Goal: Information Seeking & Learning: Learn about a topic

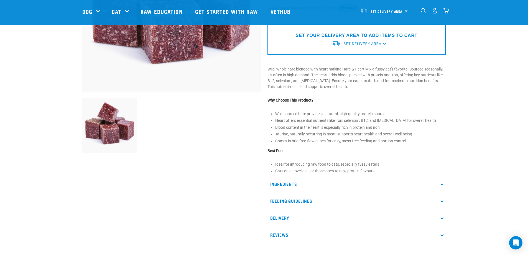
scroll to position [166, 0]
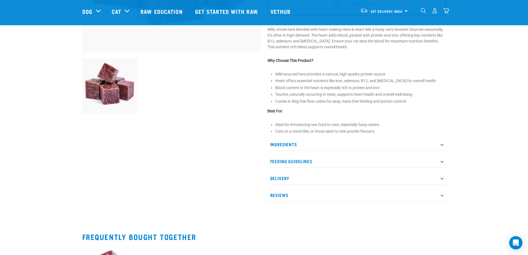
click at [292, 160] on p "Feeding Guidelines" at bounding box center [356, 161] width 178 height 12
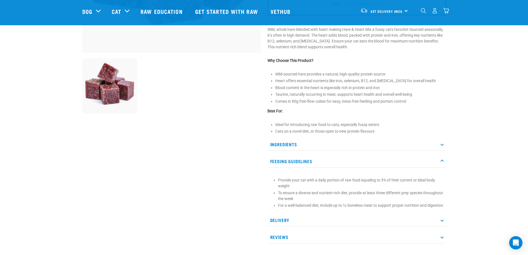
click at [302, 162] on p "Feeding Guidelines" at bounding box center [356, 161] width 178 height 12
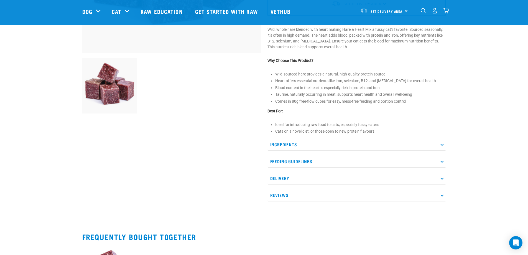
scroll to position [0, 0]
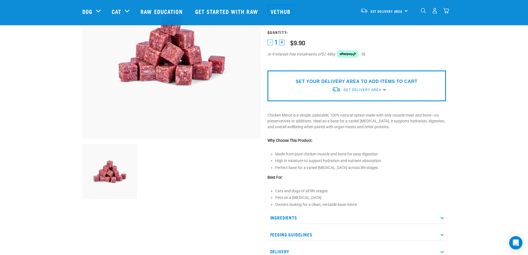
scroll to position [28, 0]
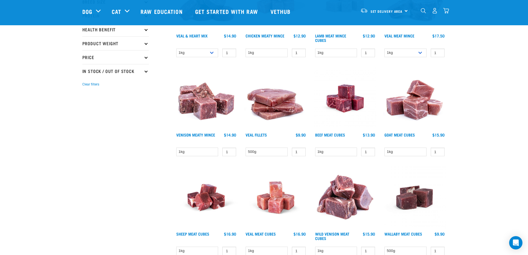
scroll to position [55, 0]
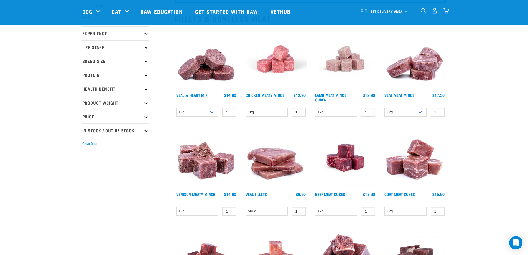
click at [272, 162] on img at bounding box center [275, 157] width 63 height 63
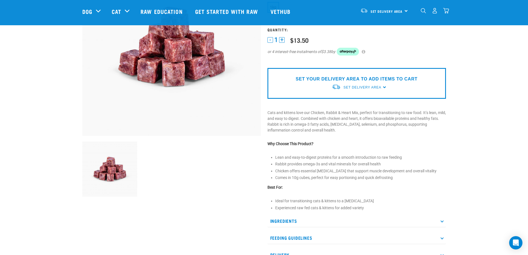
scroll to position [277, 0]
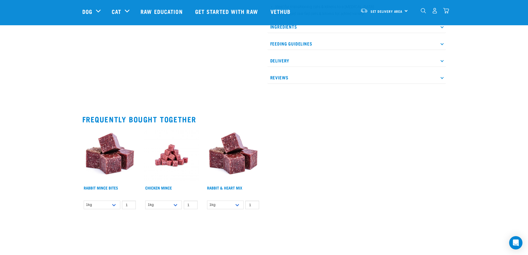
click at [293, 75] on p "Reviews" at bounding box center [356, 77] width 178 height 12
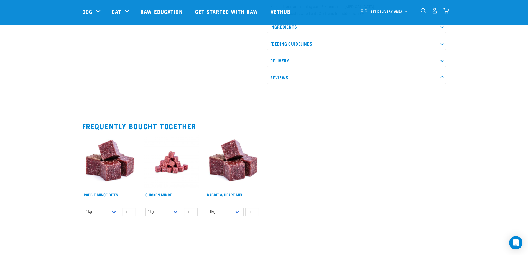
click at [283, 76] on p "Reviews" at bounding box center [356, 77] width 178 height 12
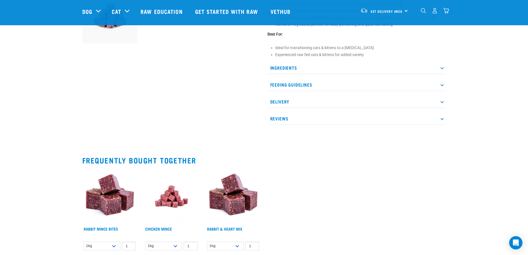
scroll to position [194, 0]
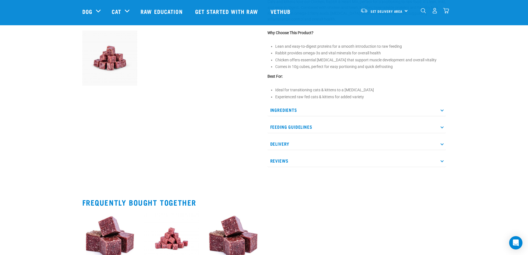
click at [287, 128] on p "Feeding Guidelines" at bounding box center [356, 127] width 178 height 12
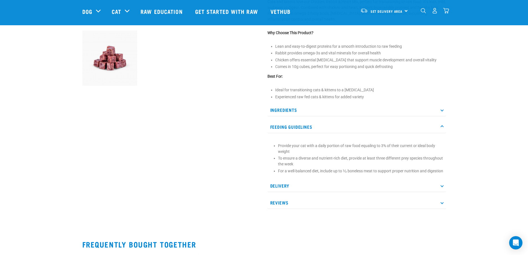
click at [301, 132] on p "Feeding Guidelines" at bounding box center [356, 127] width 178 height 12
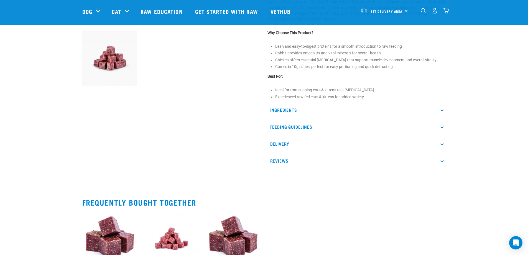
click at [290, 107] on p "Ingredients" at bounding box center [356, 110] width 178 height 12
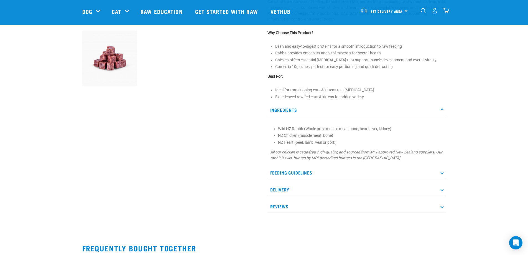
click at [292, 110] on p "Ingredients" at bounding box center [356, 110] width 178 height 12
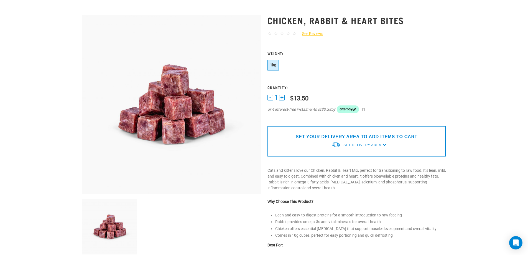
scroll to position [0, 0]
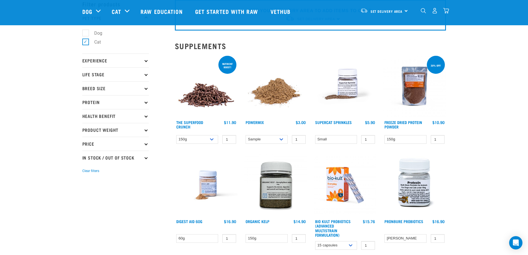
scroll to position [28, 0]
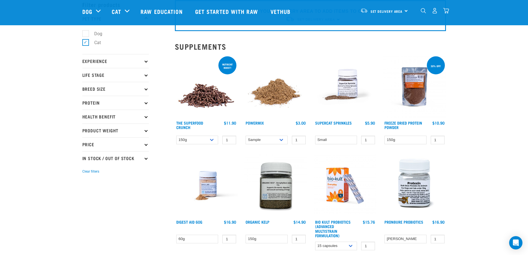
click at [342, 84] on img at bounding box center [345, 86] width 63 height 63
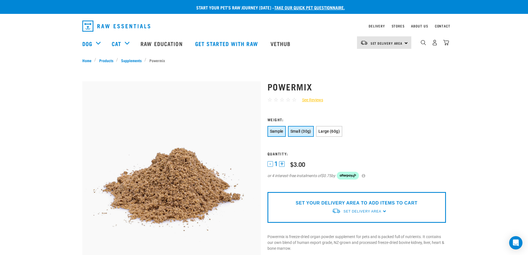
click at [307, 133] on span "Small (30g)" at bounding box center [300, 131] width 21 height 4
click at [332, 131] on span "Large (60g)" at bounding box center [328, 131] width 21 height 4
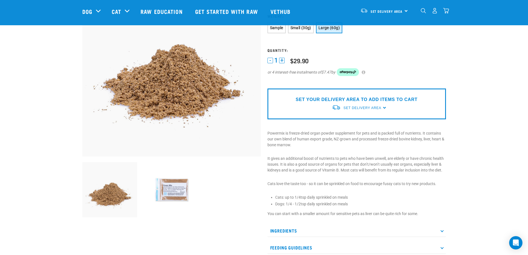
scroll to position [111, 0]
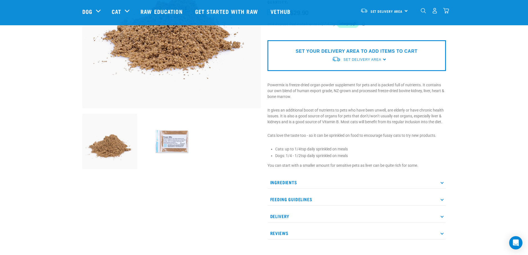
click at [171, 143] on img at bounding box center [171, 141] width 55 height 55
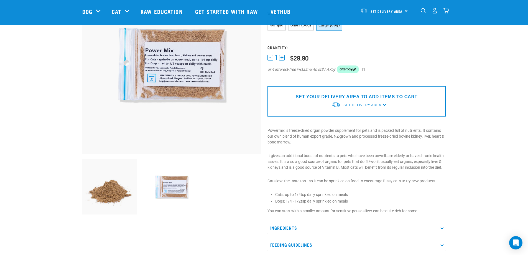
scroll to position [28, 0]
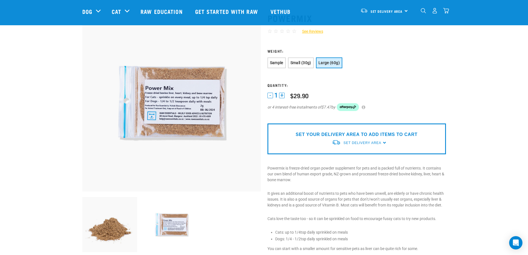
click at [95, 224] on img at bounding box center [109, 224] width 55 height 55
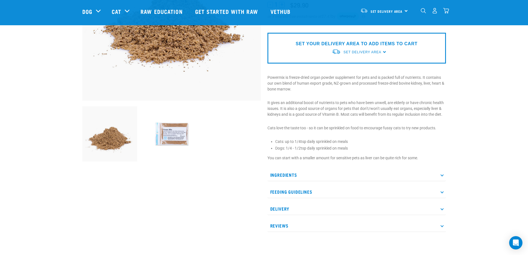
scroll to position [139, 0]
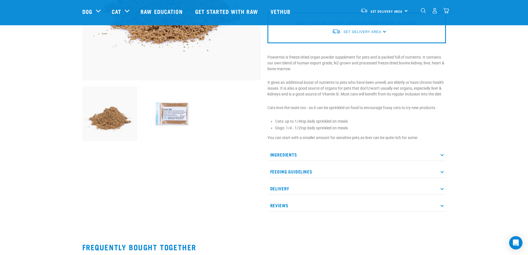
click at [301, 171] on p "Feeding Guidelines" at bounding box center [356, 171] width 178 height 12
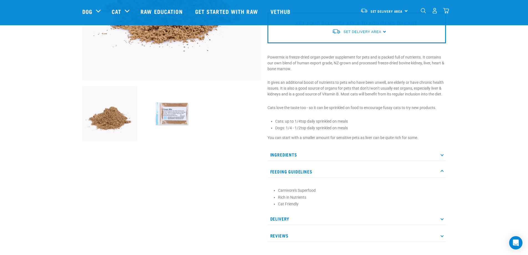
click at [301, 171] on p "Feeding Guidelines" at bounding box center [356, 171] width 178 height 12
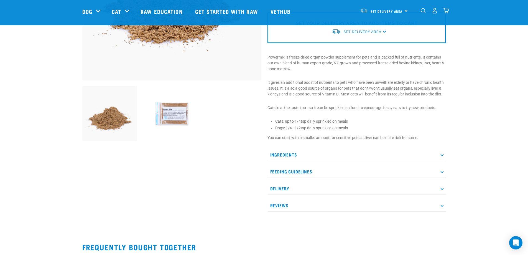
click at [293, 151] on p "Ingredients" at bounding box center [356, 154] width 178 height 12
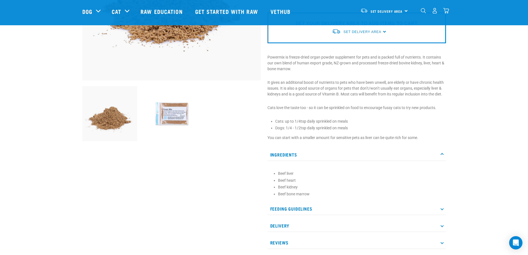
click at [291, 152] on p "Ingredients" at bounding box center [356, 154] width 178 height 12
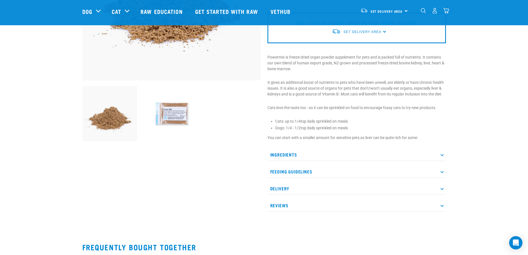
scroll to position [0, 0]
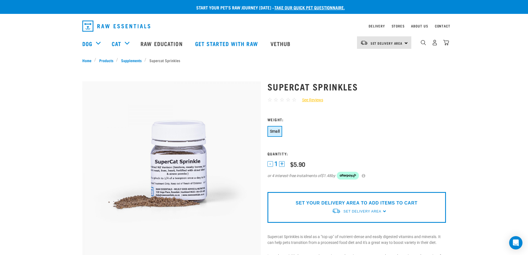
click at [178, 195] on img at bounding box center [171, 170] width 178 height 178
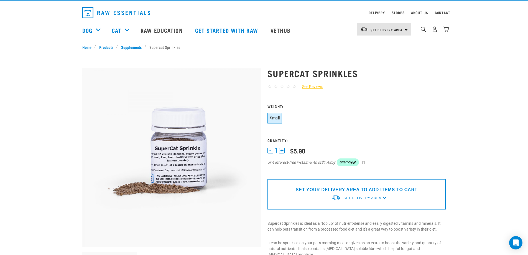
scroll to position [139, 0]
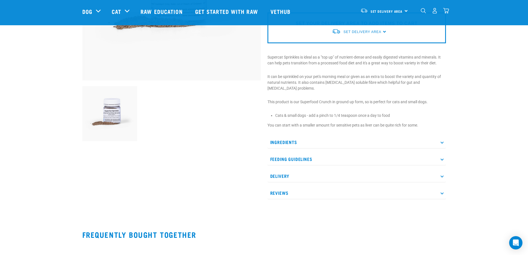
click at [290, 136] on p "Ingredients" at bounding box center [356, 142] width 178 height 12
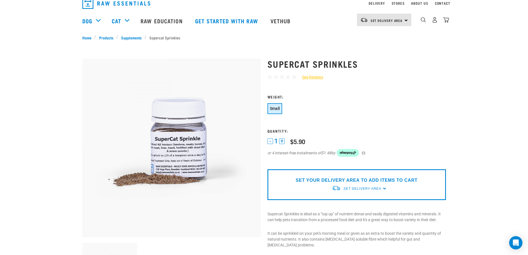
scroll to position [0, 0]
